Goal: Participate in discussion: Engage in conversation with other users on a specific topic

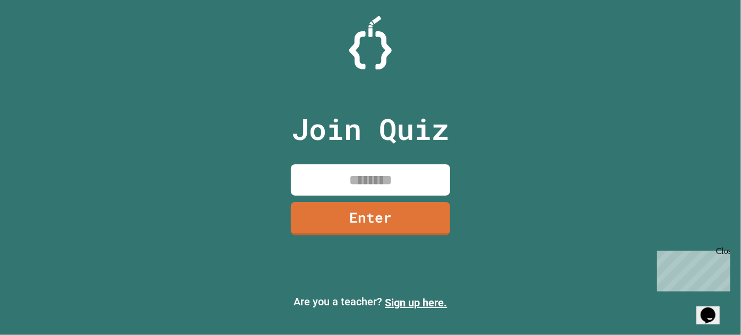
drag, startPoint x: 386, startPoint y: 168, endPoint x: 372, endPoint y: 176, distance: 15.7
click at [373, 176] on input at bounding box center [370, 179] width 159 height 31
type input "********"
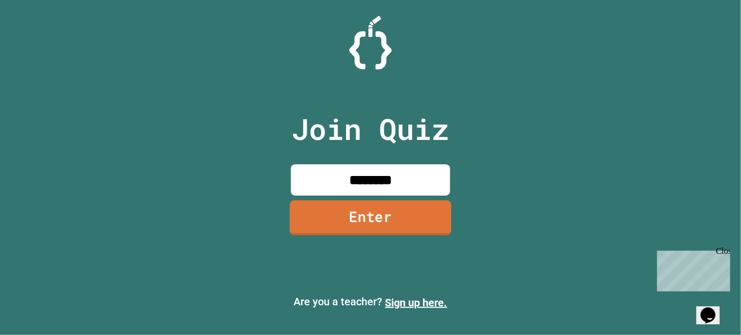
click at [404, 216] on link "Enter" at bounding box center [370, 218] width 161 height 35
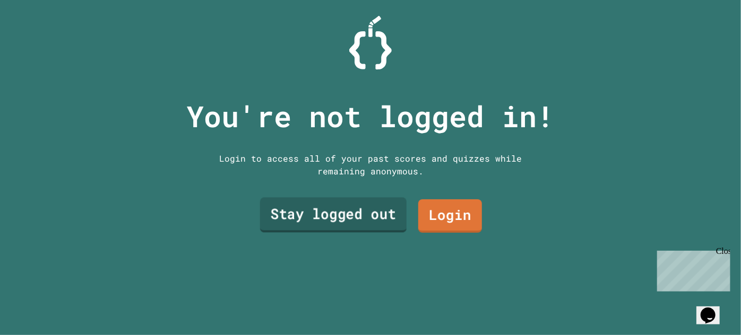
click at [363, 215] on link "Stay logged out" at bounding box center [333, 214] width 146 height 35
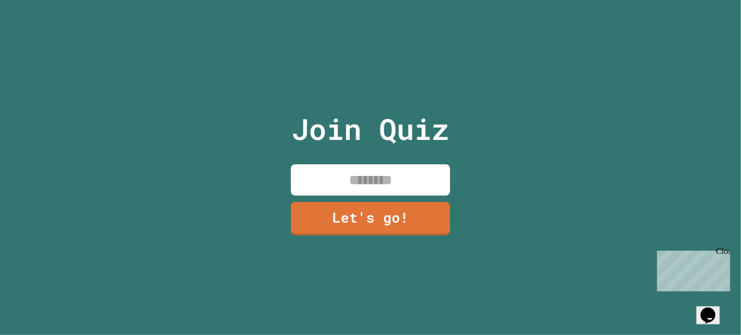
click at [384, 180] on input at bounding box center [370, 179] width 159 height 31
type input "******"
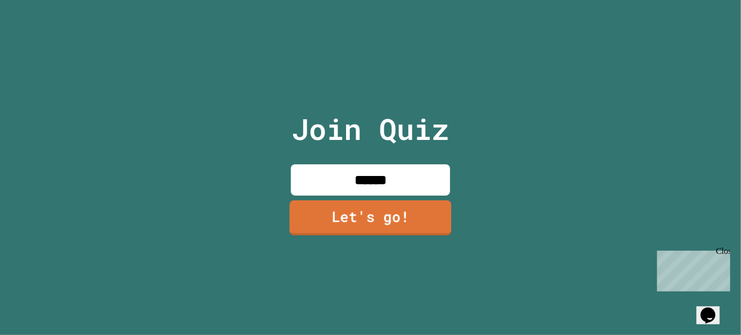
click at [389, 203] on link "Let's go!" at bounding box center [371, 218] width 162 height 35
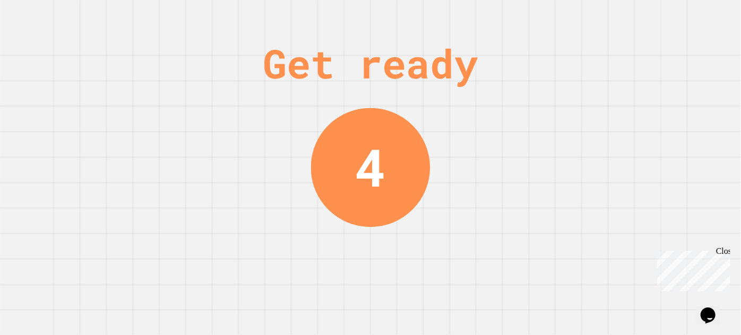
click at [396, 87] on div "Get ready" at bounding box center [370, 63] width 215 height 60
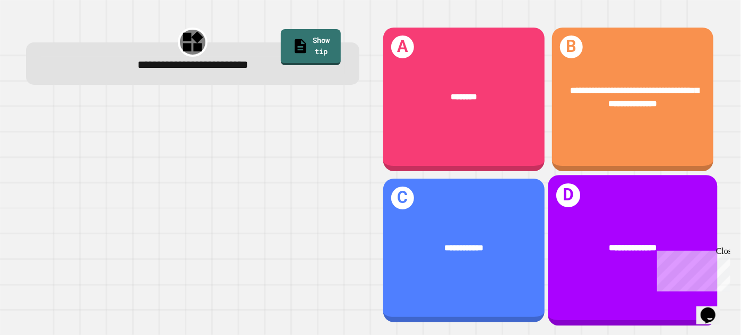
click at [600, 208] on div "**********" at bounding box center [632, 250] width 169 height 151
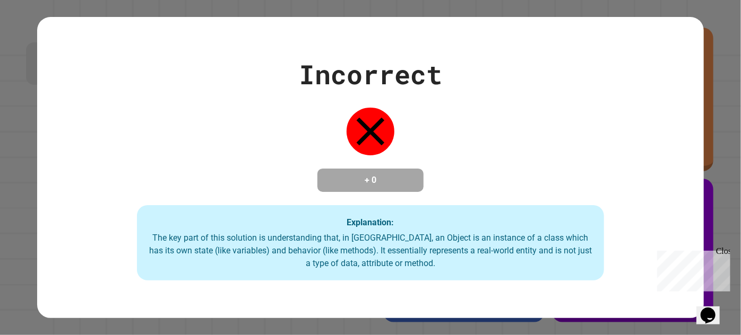
click at [349, 201] on div "Incorrect + 0 Explanation: The key part of this solution is understanding that,…" at bounding box center [370, 168] width 666 height 226
click at [434, 246] on div "The key part of this solution is understanding that, in [GEOGRAPHIC_DATA], an O…" at bounding box center [370, 251] width 445 height 38
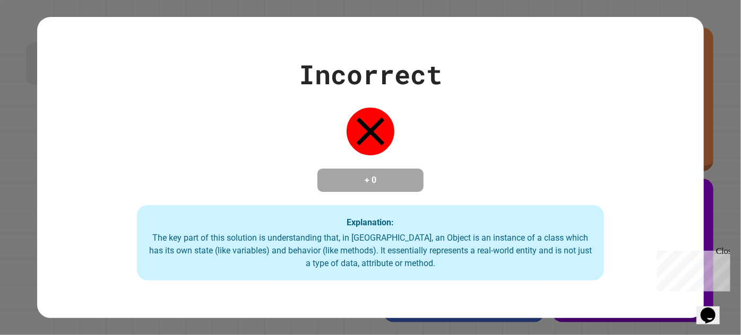
click at [469, 241] on div "The key part of this solution is understanding that, in [GEOGRAPHIC_DATA], an O…" at bounding box center [370, 251] width 445 height 38
click at [539, 237] on div "The key part of this solution is understanding that, in [GEOGRAPHIC_DATA], an O…" at bounding box center [370, 251] width 445 height 38
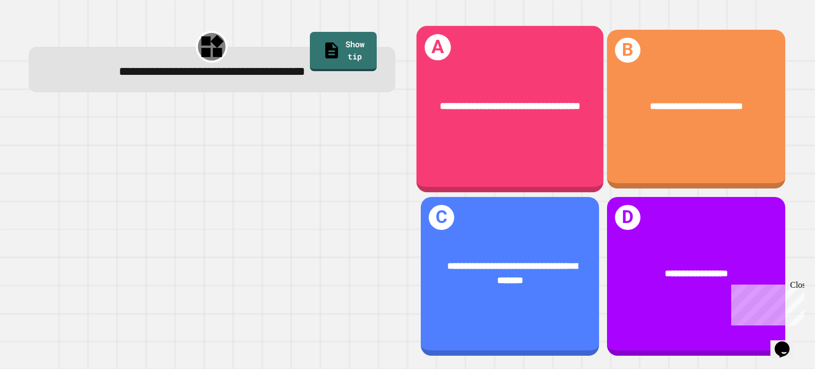
click at [492, 127] on div "**********" at bounding box center [510, 106] width 187 height 55
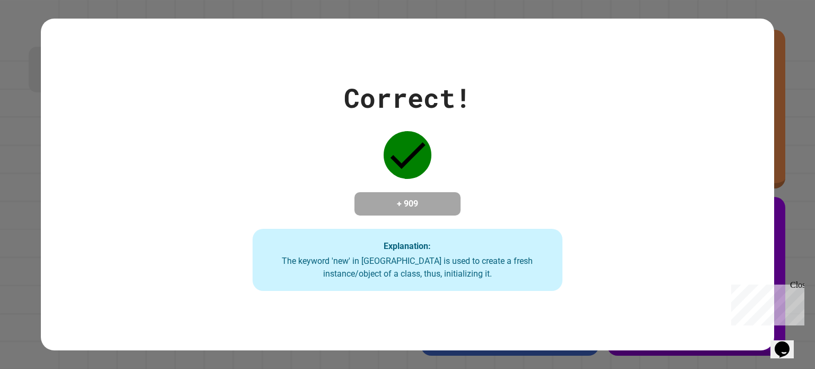
click at [383, 197] on h4 "+ 909" at bounding box center [407, 203] width 85 height 13
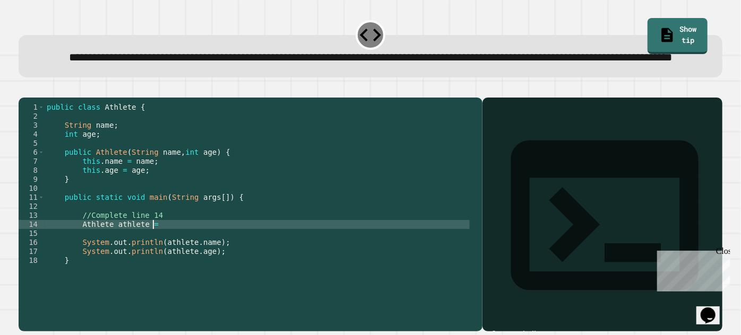
click at [157, 259] on div "public class Athlete { String name ; int age ; public Athlete ( String name , i…" at bounding box center [257, 193] width 425 height 180
type textarea "**********"
click at [24, 89] on icon "button" at bounding box center [24, 89] width 0 height 0
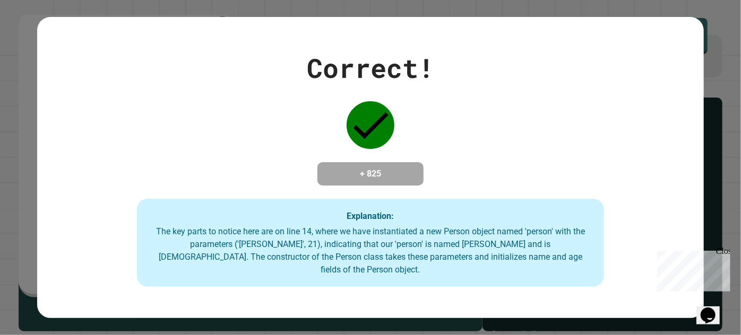
click at [377, 179] on h4 "+ 825" at bounding box center [370, 174] width 85 height 13
click at [429, 263] on div "The key parts to notice here are on line 14, where we have instantiated a new P…" at bounding box center [370, 251] width 445 height 51
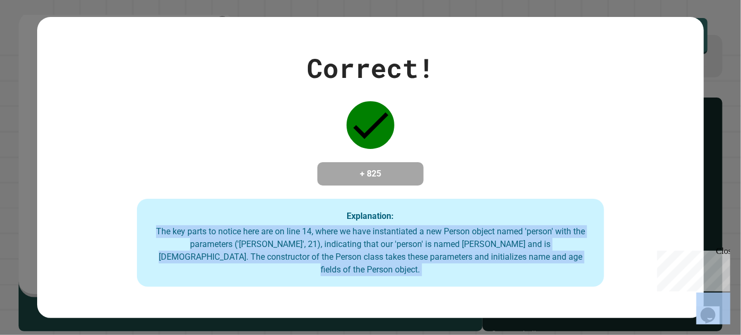
click at [429, 263] on div "The key parts to notice here are on line 14, where we have instantiated a new P…" at bounding box center [370, 251] width 445 height 51
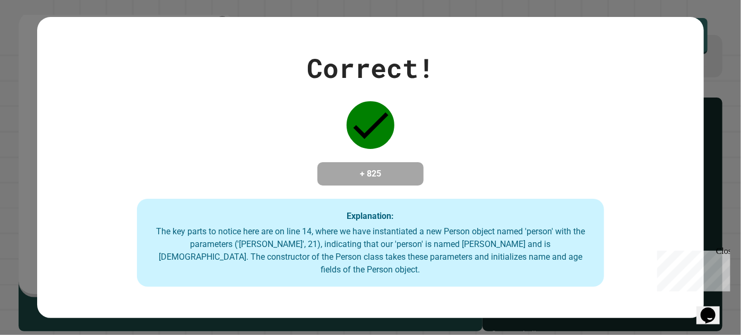
click at [388, 221] on strong "Explanation:" at bounding box center [369, 216] width 47 height 10
click at [467, 261] on div "The key parts to notice here are on line 14, where we have instantiated a new P…" at bounding box center [370, 251] width 445 height 51
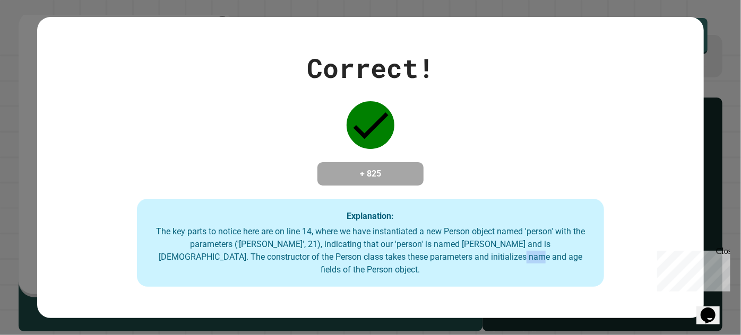
click at [467, 261] on div "The key parts to notice here are on line 14, where we have instantiated a new P…" at bounding box center [370, 251] width 445 height 51
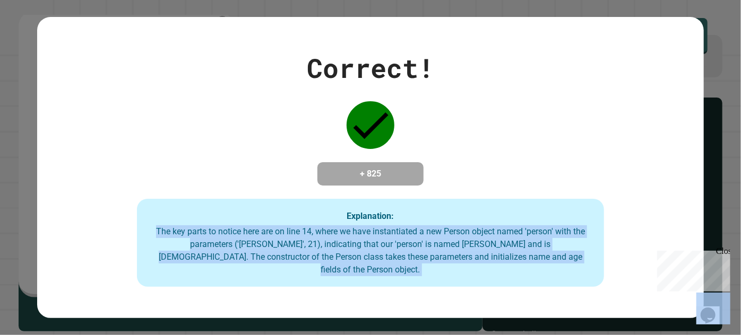
click at [578, 272] on div "Explanation: The key parts to notice here are on line 14, where we have instant…" at bounding box center [370, 243] width 466 height 88
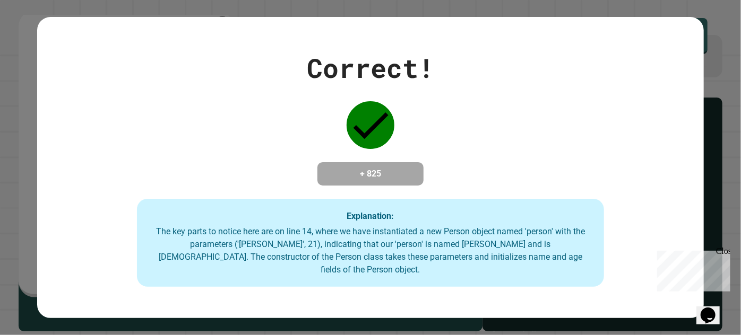
click at [544, 265] on div "The key parts to notice here are on line 14, where we have instantiated a new P…" at bounding box center [370, 251] width 445 height 51
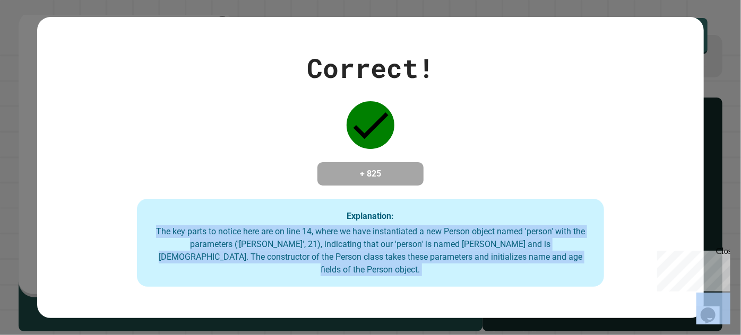
click at [544, 265] on div "The key parts to notice here are on line 14, where we have instantiated a new P…" at bounding box center [370, 251] width 445 height 51
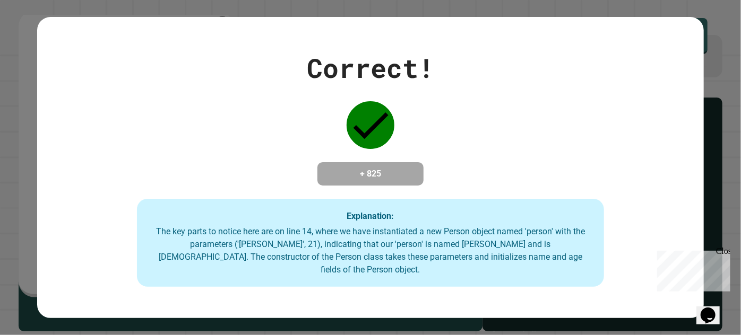
click at [544, 265] on div "The key parts to notice here are on line 14, where we have instantiated a new P…" at bounding box center [370, 251] width 445 height 51
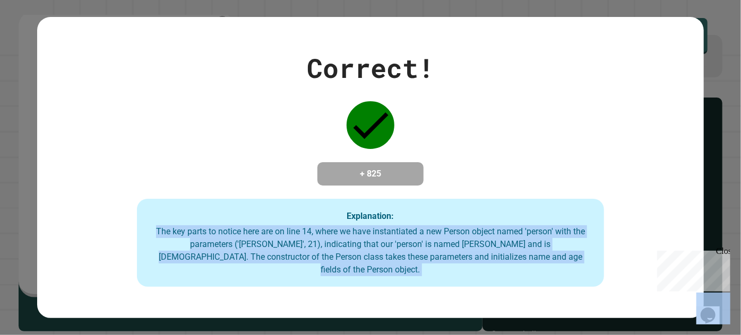
click at [544, 265] on div "The key parts to notice here are on line 14, where we have instantiated a new P…" at bounding box center [370, 251] width 445 height 51
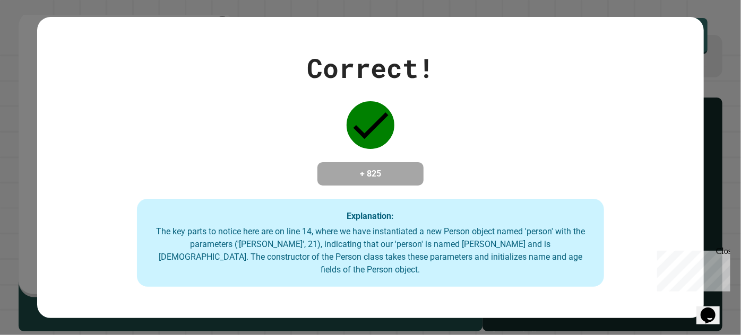
click at [544, 265] on div "The key parts to notice here are on line 14, where we have instantiated a new P…" at bounding box center [370, 251] width 445 height 51
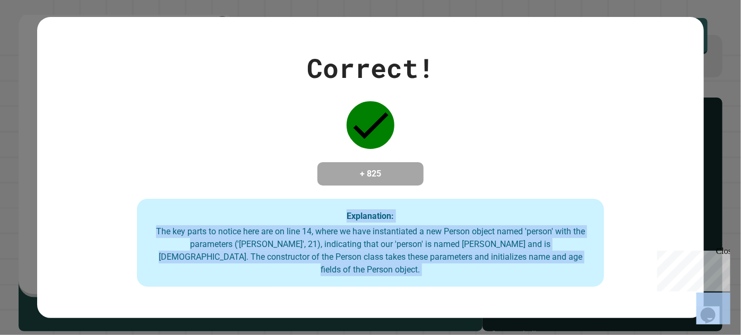
drag, startPoint x: 544, startPoint y: 265, endPoint x: 541, endPoint y: 212, distance: 53.7
click at [541, 212] on div "Explanation: The key parts to notice here are on line 14, where we have instant…" at bounding box center [370, 243] width 466 height 88
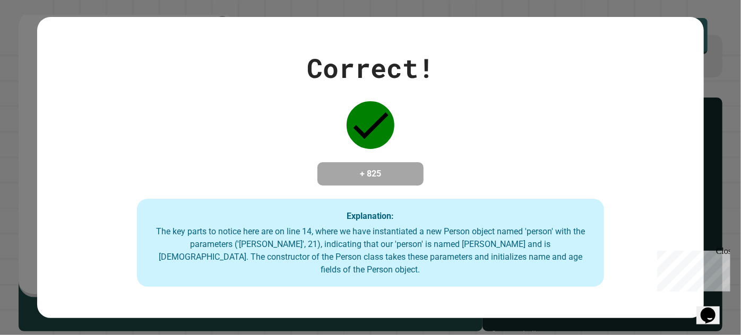
click at [465, 254] on div "The key parts to notice here are on line 14, where we have instantiated a new P…" at bounding box center [370, 251] width 445 height 51
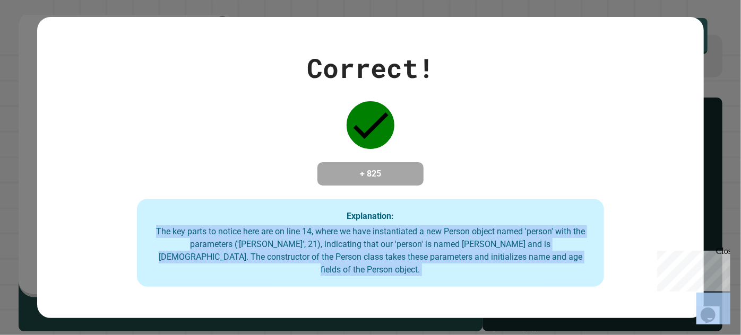
click at [465, 254] on div "The key parts to notice here are on line 14, where we have instantiated a new P…" at bounding box center [370, 251] width 445 height 51
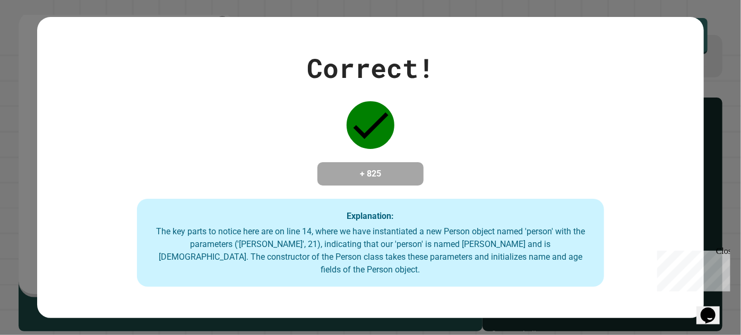
click at [512, 226] on div "Explanation: The key parts to notice here are on line 14, where we have instant…" at bounding box center [370, 243] width 466 height 88
click at [506, 254] on div "The key parts to notice here are on line 14, where we have instantiated a new P…" at bounding box center [370, 251] width 445 height 51
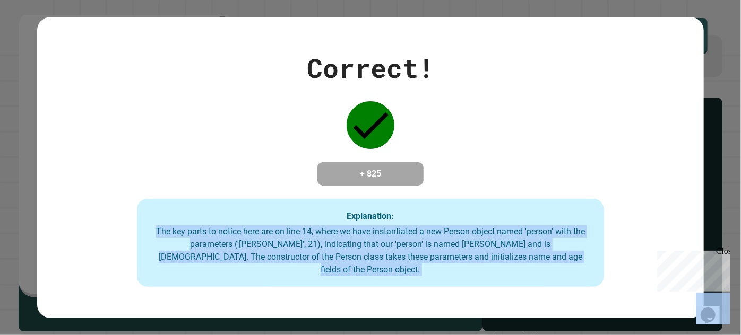
click at [506, 254] on div "The key parts to notice here are on line 14, where we have instantiated a new P…" at bounding box center [370, 251] width 445 height 51
click at [487, 237] on div "The key parts to notice here are on line 14, where we have instantiated a new P…" at bounding box center [370, 251] width 445 height 51
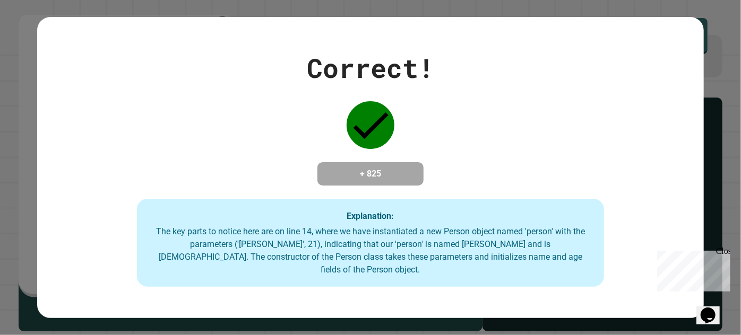
click at [476, 231] on div "Explanation: The key parts to notice here are on line 14, where we have instant…" at bounding box center [370, 243] width 466 height 88
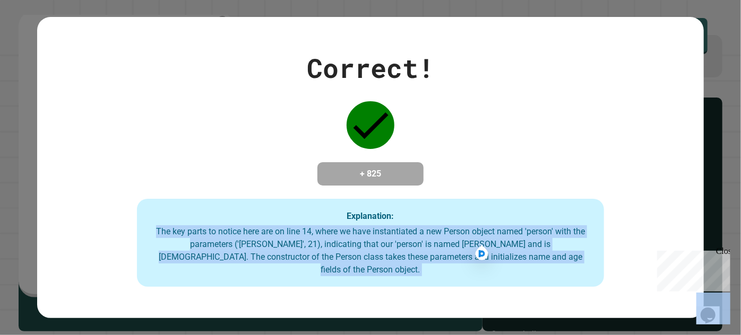
click at [476, 231] on div "Explanation: The key parts to notice here are on line 14, where we have instant…" at bounding box center [370, 243] width 466 height 88
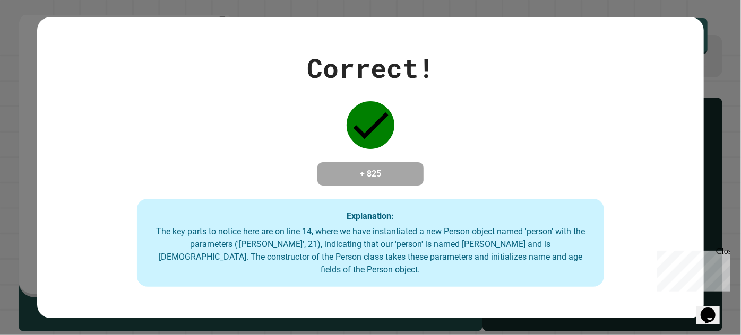
click at [375, 221] on strong "Explanation:" at bounding box center [369, 216] width 47 height 10
click at [393, 252] on div "The key parts to notice here are on line 14, where we have instantiated a new P…" at bounding box center [370, 251] width 445 height 51
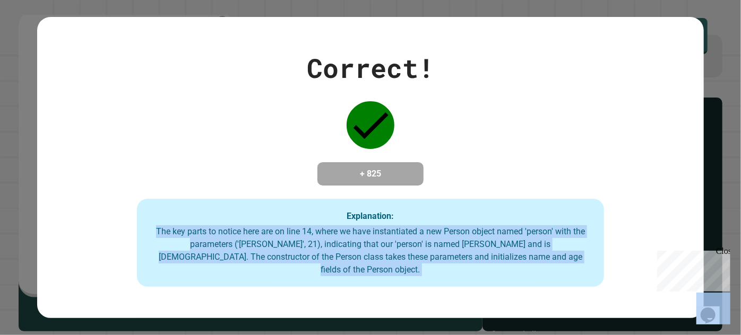
click at [393, 252] on div "The key parts to notice here are on line 14, where we have instantiated a new P…" at bounding box center [370, 251] width 445 height 51
click at [323, 252] on div "The key parts to notice here are on line 14, where we have instantiated a new P…" at bounding box center [370, 251] width 445 height 51
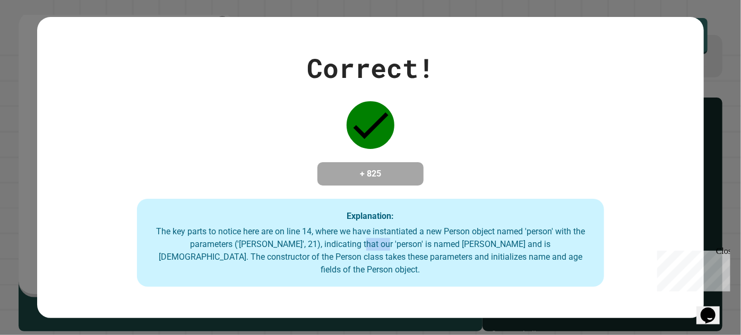
click at [323, 252] on div "The key parts to notice here are on line 14, where we have instantiated a new P…" at bounding box center [370, 251] width 445 height 51
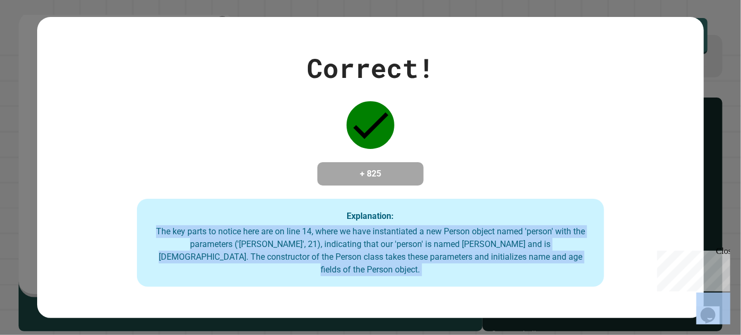
click at [392, 249] on div "The key parts to notice here are on line 14, where we have instantiated a new P…" at bounding box center [370, 251] width 445 height 51
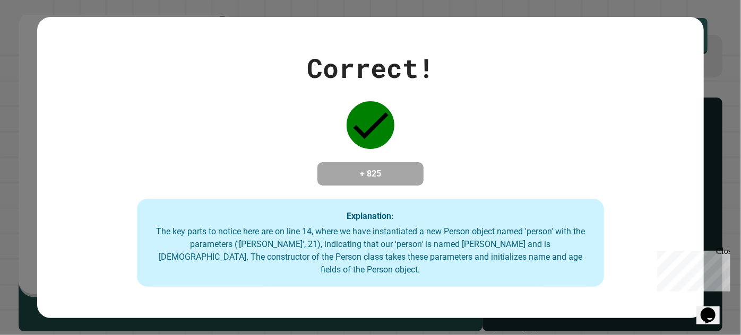
click at [392, 249] on div "The key parts to notice here are on line 14, where we have instantiated a new P…" at bounding box center [370, 251] width 445 height 51
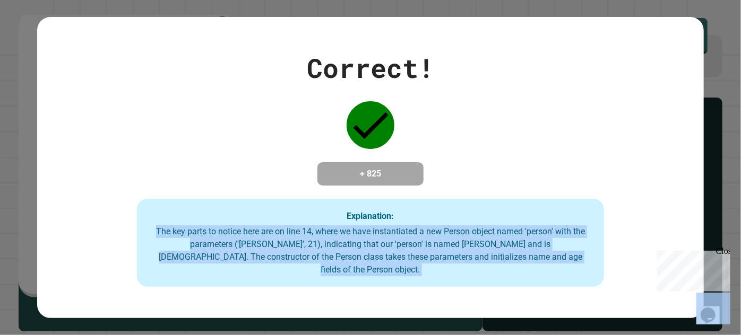
click at [392, 249] on div "The key parts to notice here are on line 14, where we have instantiated a new P…" at bounding box center [370, 251] width 445 height 51
click at [384, 243] on div "The key parts to notice here are on line 14, where we have instantiated a new P…" at bounding box center [370, 251] width 445 height 51
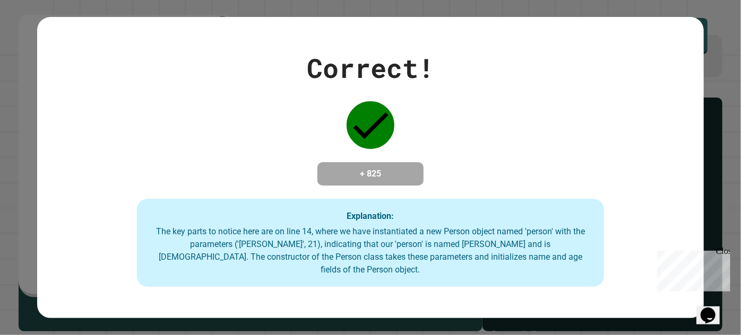
click at [384, 243] on div "The key parts to notice here are on line 14, where we have instantiated a new P…" at bounding box center [370, 251] width 445 height 51
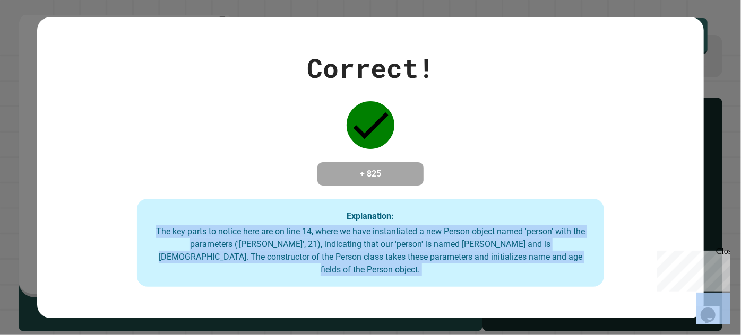
click at [384, 243] on div "The key parts to notice here are on line 14, where we have instantiated a new P…" at bounding box center [370, 251] width 445 height 51
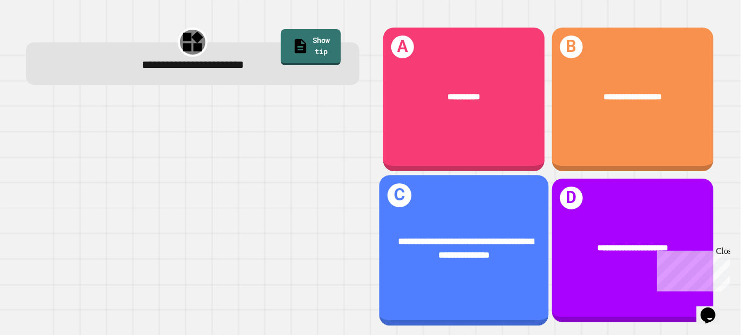
click at [418, 216] on div "**********" at bounding box center [463, 247] width 169 height 63
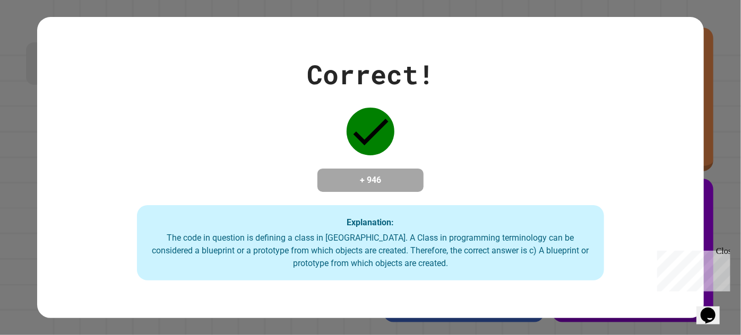
click at [418, 214] on div "Explanation: The code in question is defining a class in [GEOGRAPHIC_DATA]. A C…" at bounding box center [370, 242] width 466 height 75
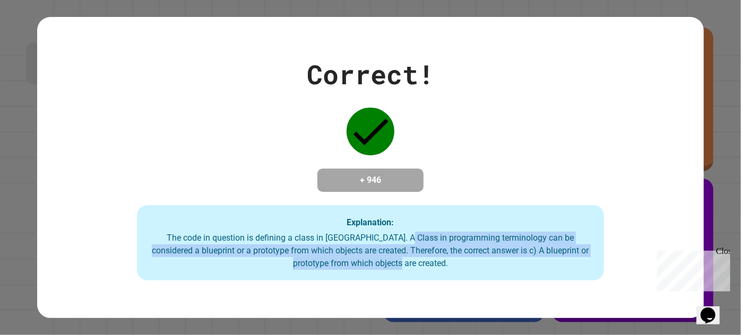
drag, startPoint x: 376, startPoint y: 237, endPoint x: 521, endPoint y: 265, distance: 147.6
click at [521, 265] on div "The code in question is defining a class in [GEOGRAPHIC_DATA]. A Class in progr…" at bounding box center [370, 251] width 445 height 38
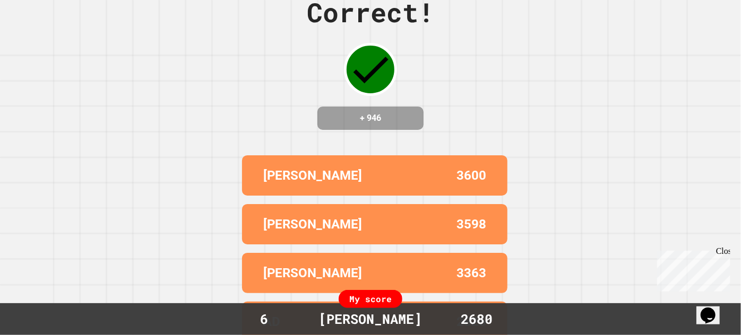
scroll to position [0, 0]
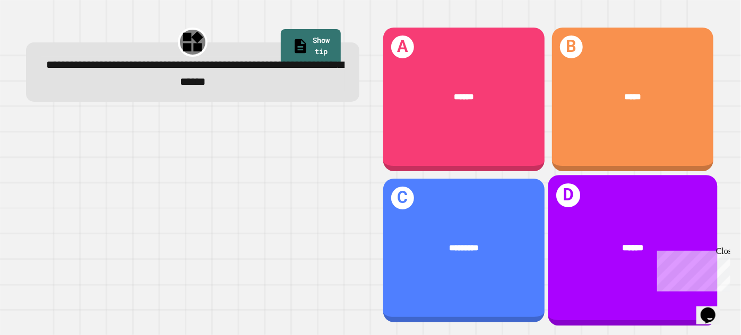
click at [622, 244] on span "******" at bounding box center [632, 248] width 21 height 9
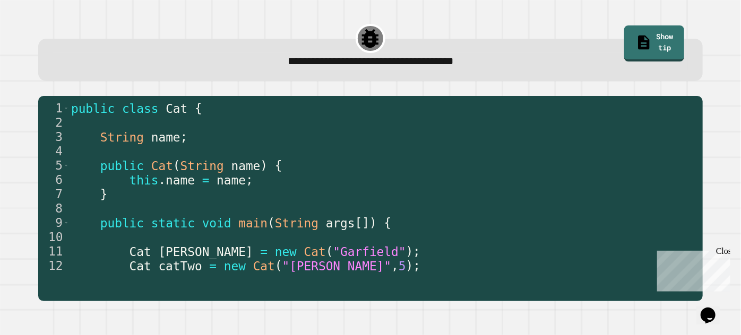
drag, startPoint x: 272, startPoint y: 270, endPoint x: 258, endPoint y: 270, distance: 14.3
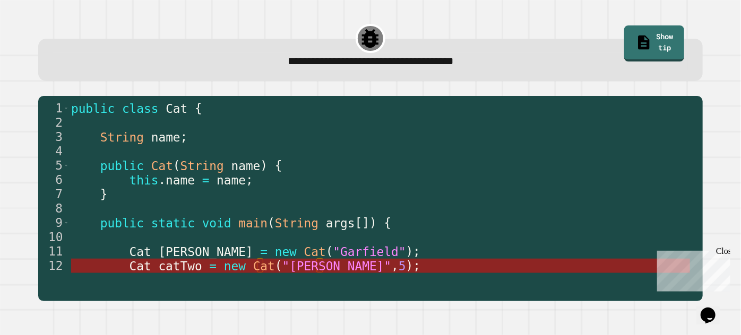
click at [255, 270] on span "Cat" at bounding box center [264, 266] width 22 height 14
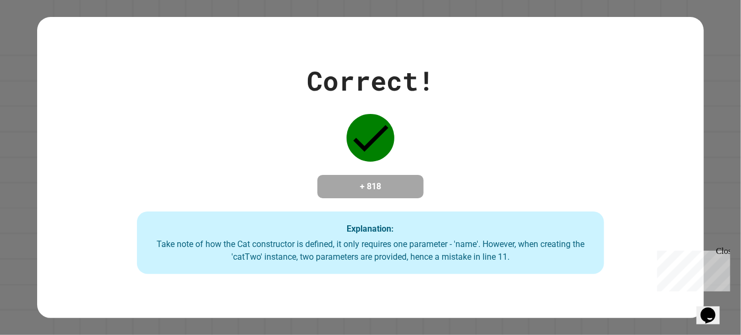
click at [380, 254] on div "Take note of how the Cat constructor is defined, it only requires one parameter…" at bounding box center [370, 250] width 445 height 25
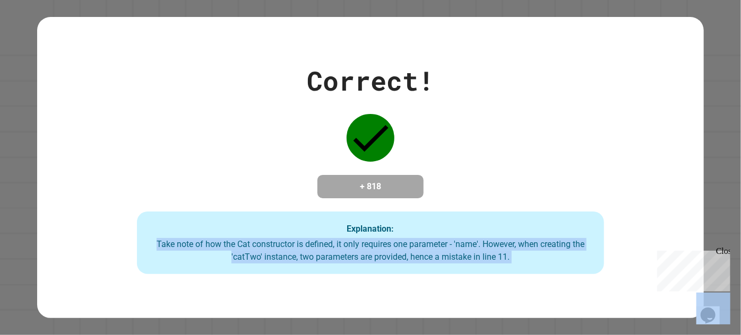
click at [379, 244] on div "Take note of how the Cat constructor is defined, it only requires one parameter…" at bounding box center [370, 250] width 445 height 25
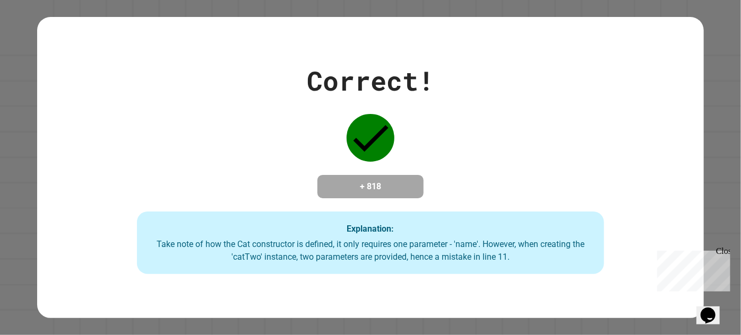
click at [379, 244] on div "Take note of how the Cat constructor is defined, it only requires one parameter…" at bounding box center [370, 250] width 445 height 25
click at [421, 243] on div "Take note of how the Cat constructor is defined, it only requires one parameter…" at bounding box center [370, 250] width 445 height 25
